Goal: Check status

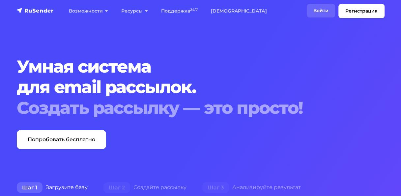
click at [317, 10] on link "Войти" at bounding box center [321, 11] width 28 height 14
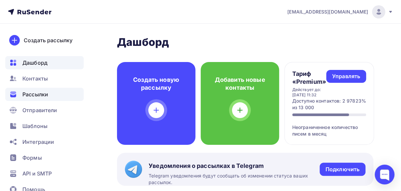
click at [36, 94] on span "Рассылки" at bounding box center [35, 94] width 26 height 8
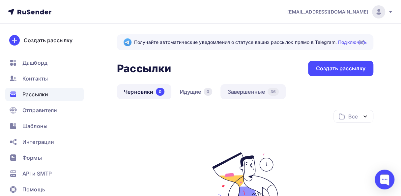
click at [230, 90] on link "Завершенные 36" at bounding box center [252, 91] width 65 height 15
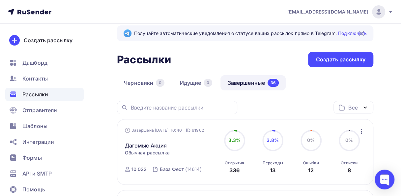
scroll to position [6, 0]
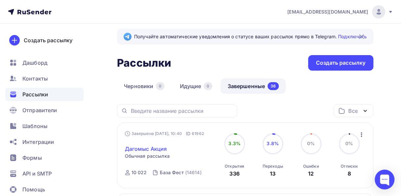
click at [158, 146] on link "Дагомыс Акция" at bounding box center [146, 149] width 42 height 8
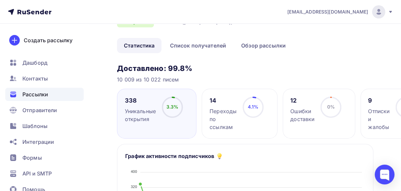
scroll to position [54, 0]
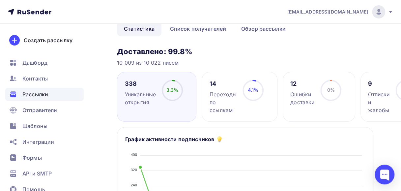
click at [217, 103] on div "Переходы по ссылкам" at bounding box center [222, 102] width 27 height 24
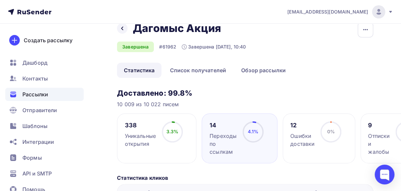
scroll to position [3, 0]
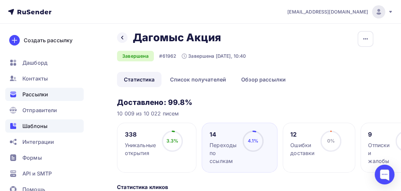
click at [37, 123] on span "Шаблоны" at bounding box center [34, 126] width 25 height 8
